Goal: Navigation & Orientation: Find specific page/section

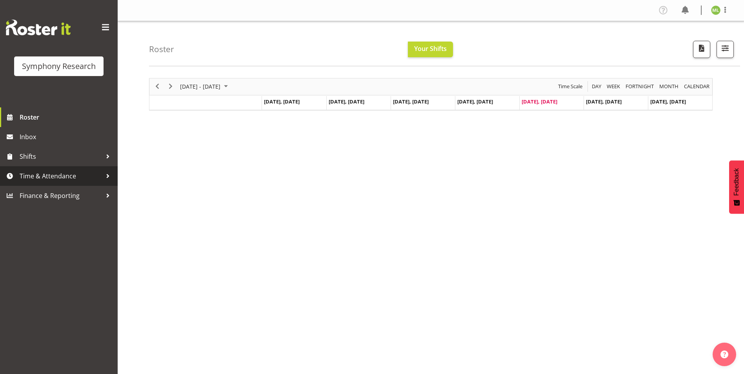
click at [105, 178] on div at bounding box center [108, 176] width 12 height 12
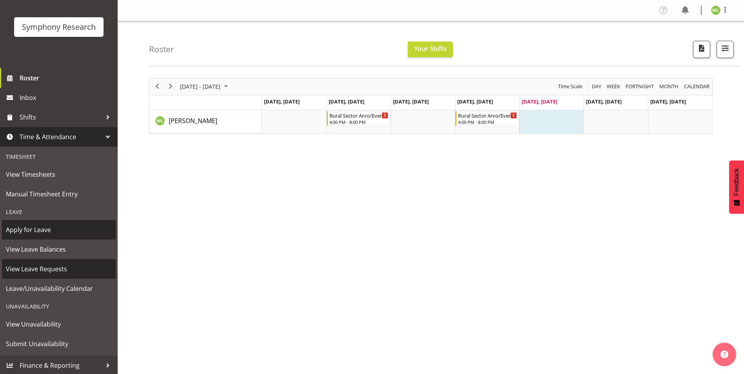
scroll to position [40, 0]
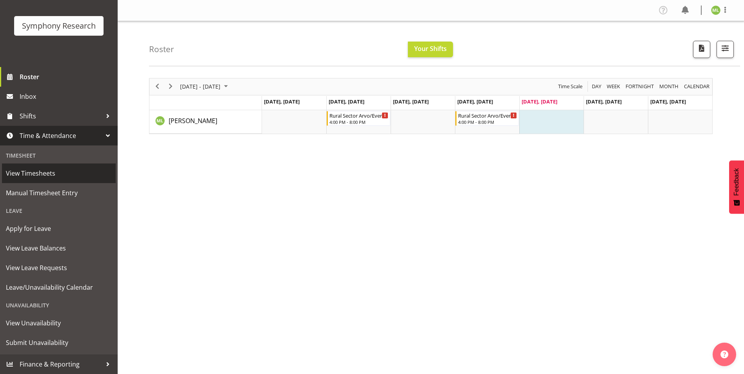
click at [42, 174] on span "View Timesheets" at bounding box center [59, 174] width 106 height 12
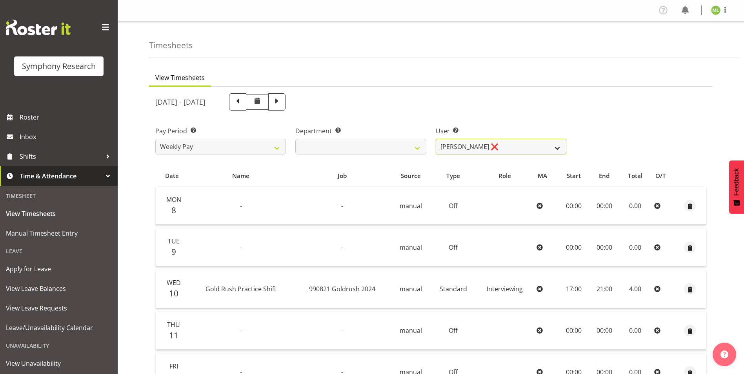
click at [558, 148] on select "[PERSON_NAME] ❌" at bounding box center [501, 147] width 131 height 16
click at [558, 148] on select "Melissa Lategan ❌" at bounding box center [501, 147] width 131 height 16
click at [421, 147] on select "Research Partners Research Partners" at bounding box center [360, 147] width 131 height 16
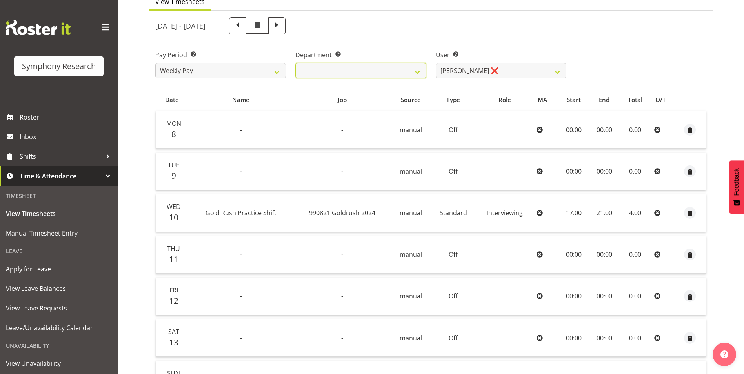
scroll to position [78, 0]
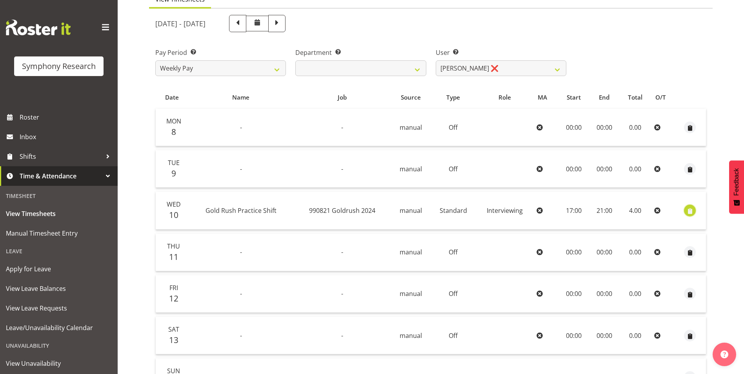
click at [689, 211] on span "button" at bounding box center [690, 211] width 9 height 9
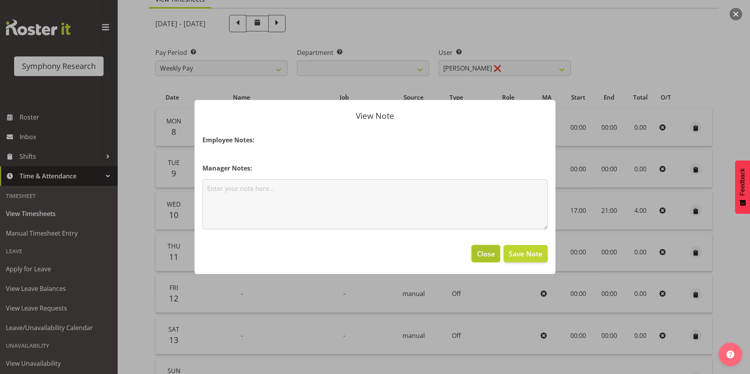
click at [487, 254] on span "Close" at bounding box center [486, 254] width 18 height 10
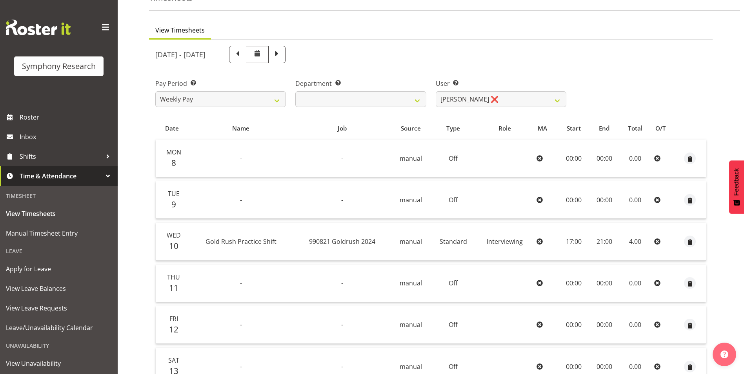
scroll to position [6, 0]
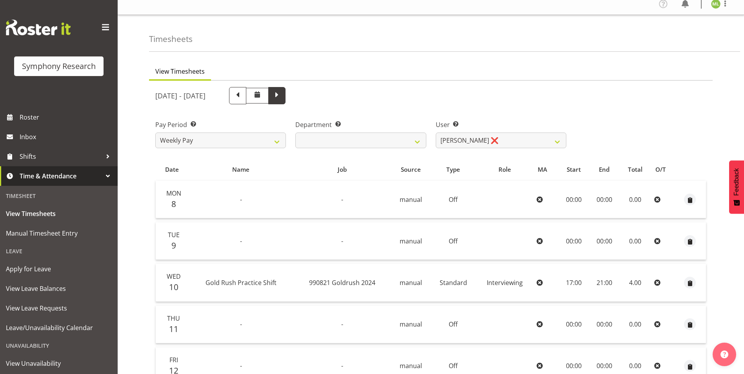
click at [282, 97] on span at bounding box center [277, 95] width 10 height 10
select select
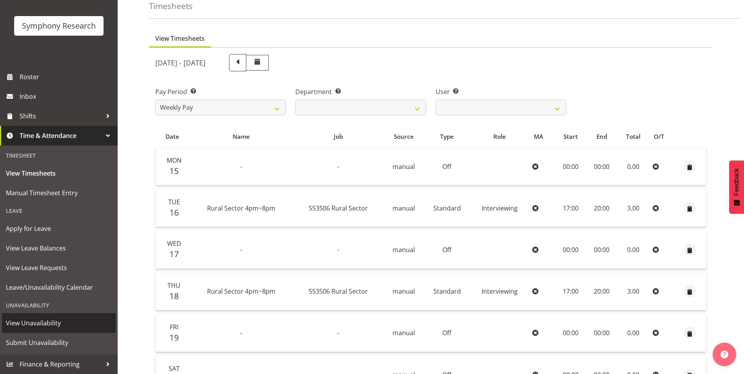
scroll to position [118, 0]
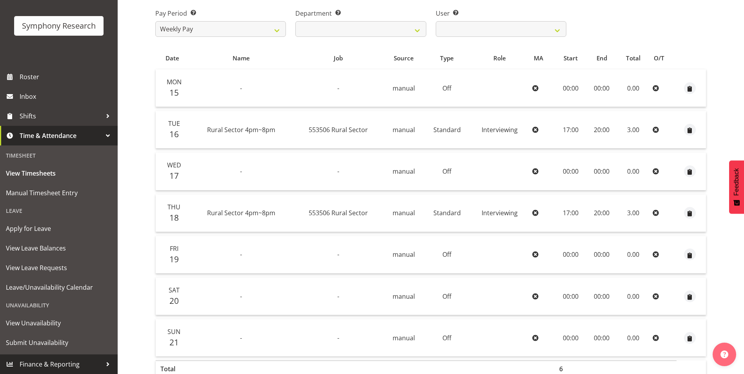
click at [102, 366] on div at bounding box center [108, 365] width 12 height 12
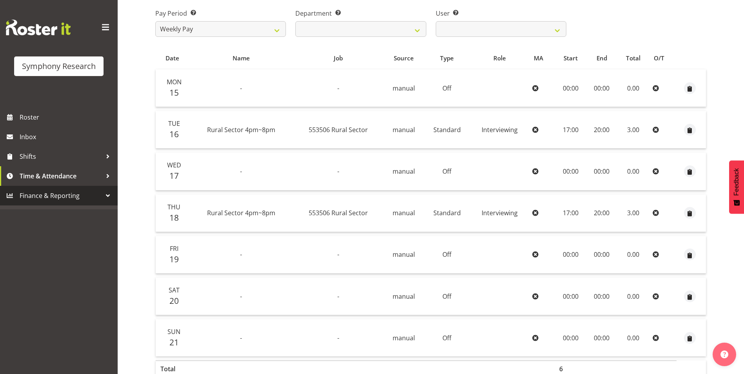
scroll to position [0, 0]
click at [109, 196] on div at bounding box center [108, 196] width 12 height 12
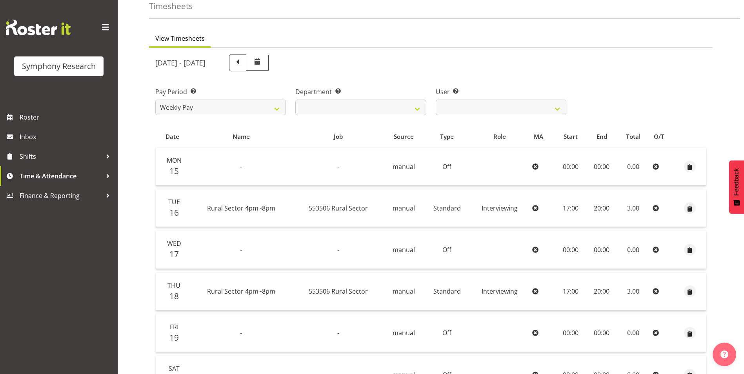
click at [106, 25] on span at bounding box center [105, 27] width 13 height 13
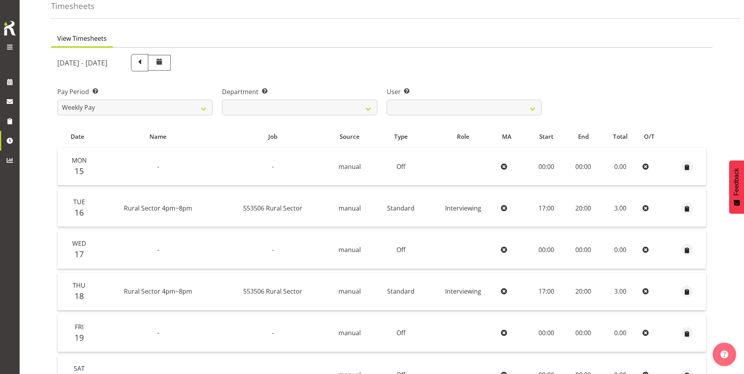
click at [7, 47] on span at bounding box center [9, 46] width 9 height 9
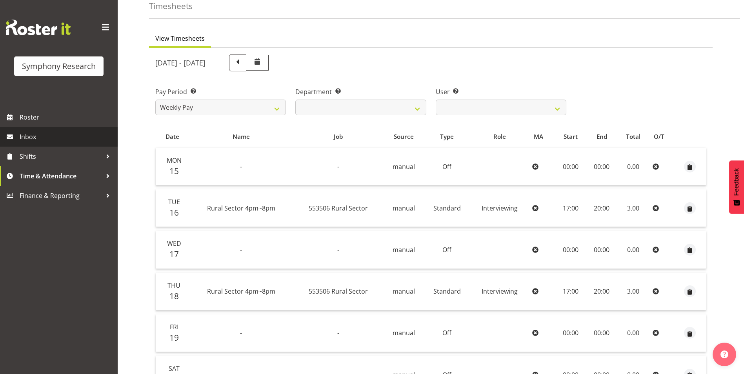
click at [43, 135] on span "Inbox" at bounding box center [67, 137] width 94 height 12
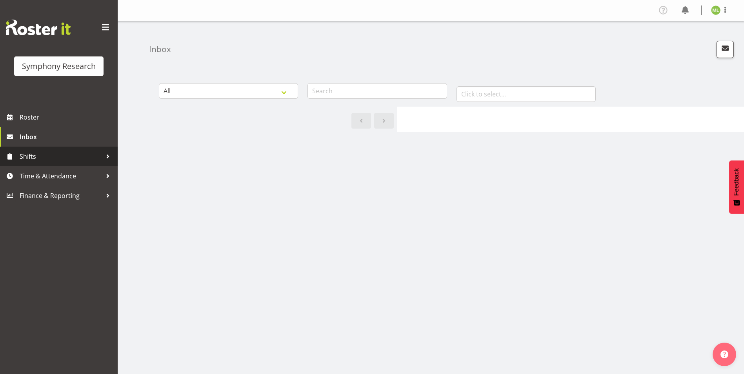
click at [111, 156] on div at bounding box center [108, 157] width 12 height 12
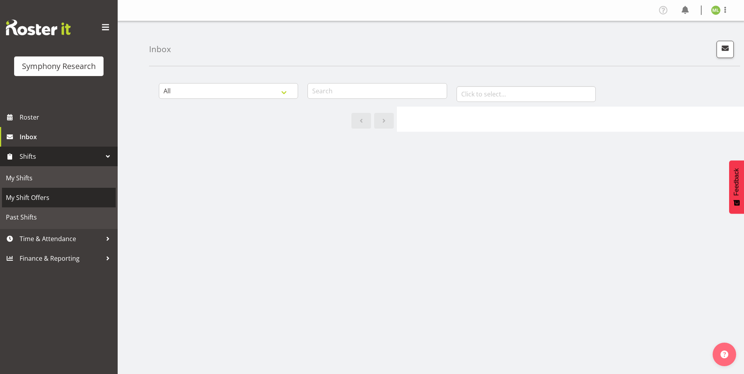
click at [55, 199] on span "My Shift Offers" at bounding box center [59, 198] width 106 height 12
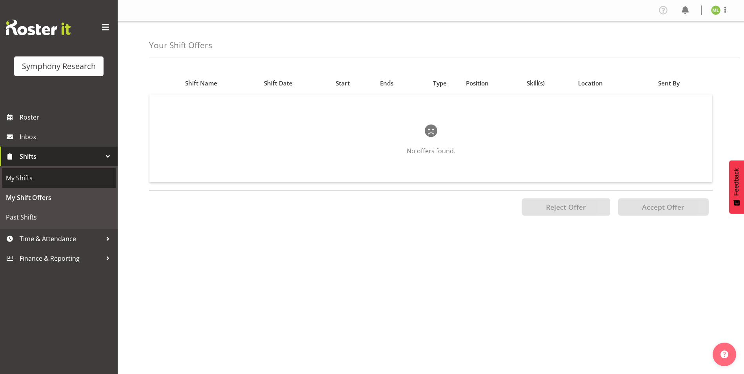
click at [49, 182] on span "My Shifts" at bounding box center [59, 178] width 106 height 12
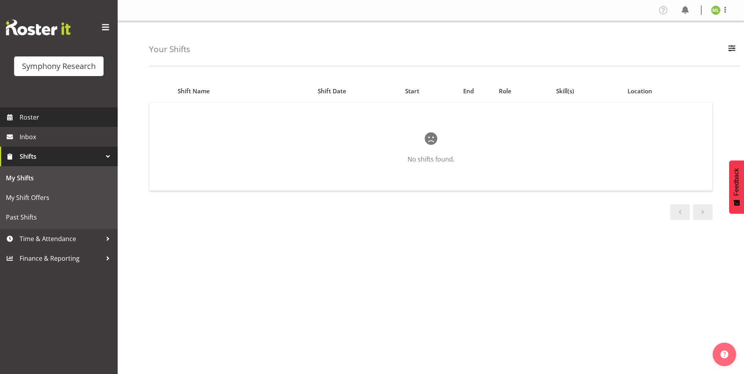
click at [57, 116] on span "Roster" at bounding box center [67, 117] width 94 height 12
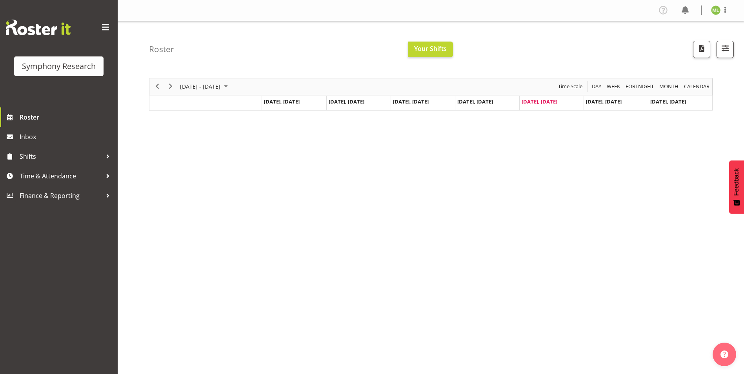
click at [602, 102] on span "[DATE], [DATE]" at bounding box center [604, 101] width 36 height 7
click at [610, 98] on span "[DATE], [DATE]" at bounding box center [604, 101] width 36 height 7
click at [682, 104] on span "[DATE], [DATE]" at bounding box center [669, 101] width 36 height 7
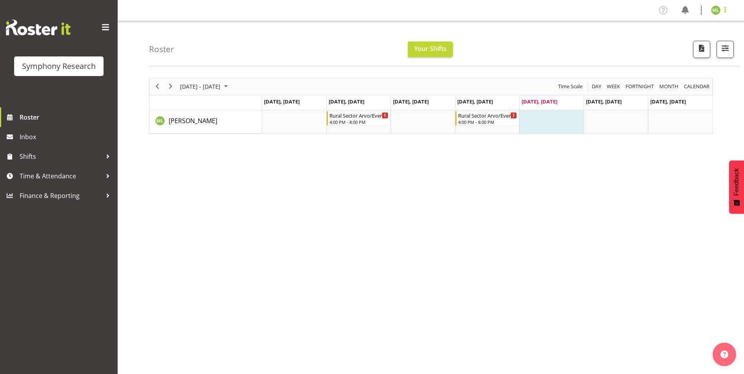
click at [725, 11] on span at bounding box center [725, 9] width 9 height 9
click at [682, 26] on link "Profile" at bounding box center [692, 27] width 75 height 14
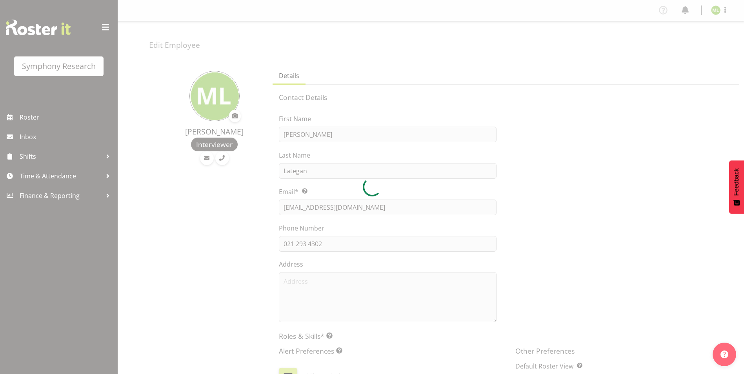
select select "TimelineWeek"
